Goal: Check status

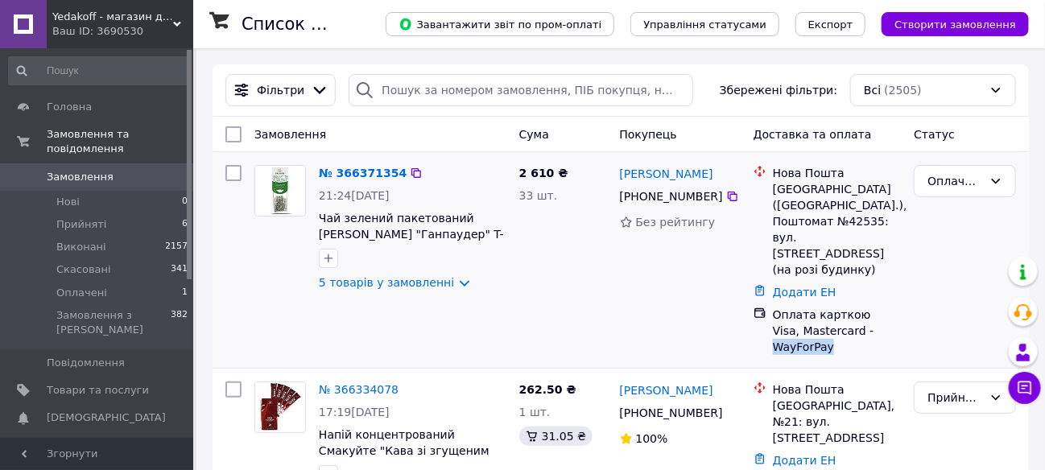
drag, startPoint x: 895, startPoint y: 302, endPoint x: 843, endPoint y: 304, distance: 51.6
click at [843, 307] on div "Оплата карткою Visa, Mastercard - WayForPay" at bounding box center [837, 331] width 129 height 48
copy div "WayForPay"
click at [726, 198] on icon at bounding box center [732, 196] width 13 height 13
click at [446, 288] on link "5 товарів у замовленні" at bounding box center [386, 282] width 135 height 13
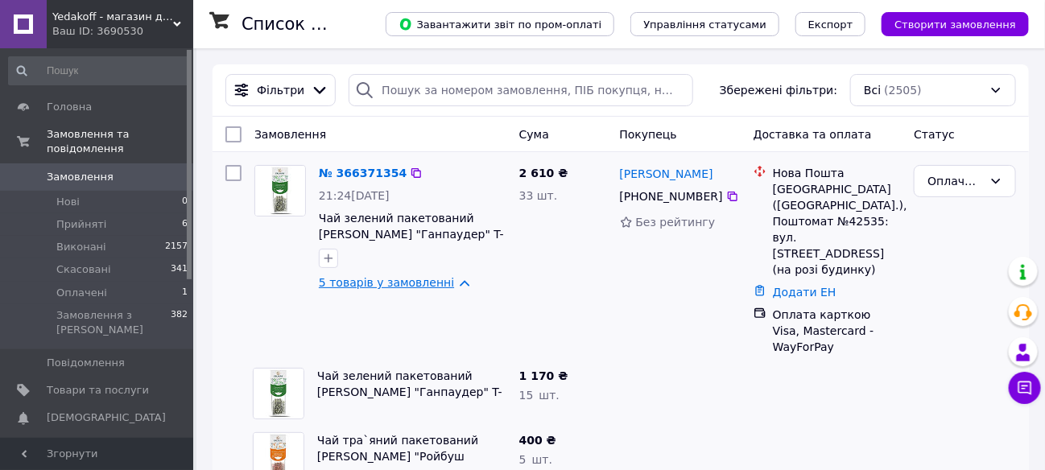
click at [443, 282] on link "5 товарів у замовленні" at bounding box center [386, 282] width 135 height 13
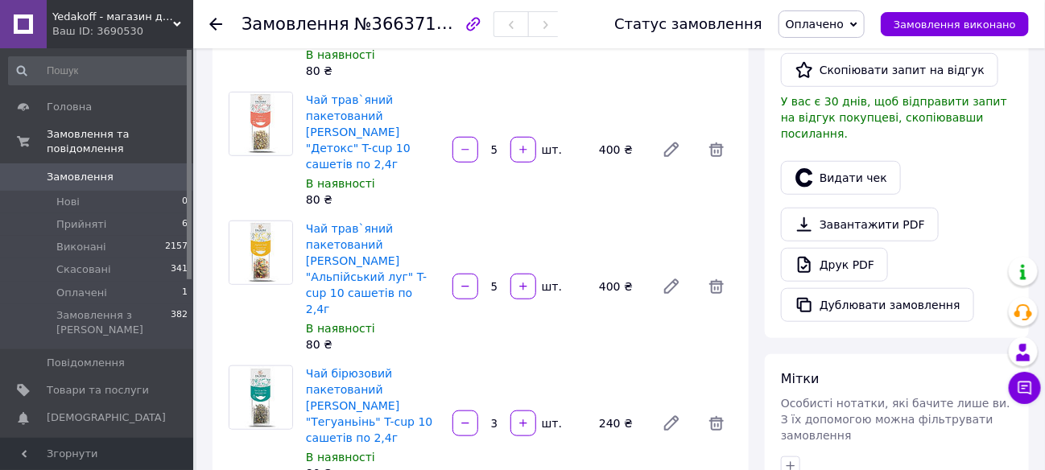
scroll to position [161, 0]
